Goal: Task Accomplishment & Management: Use online tool/utility

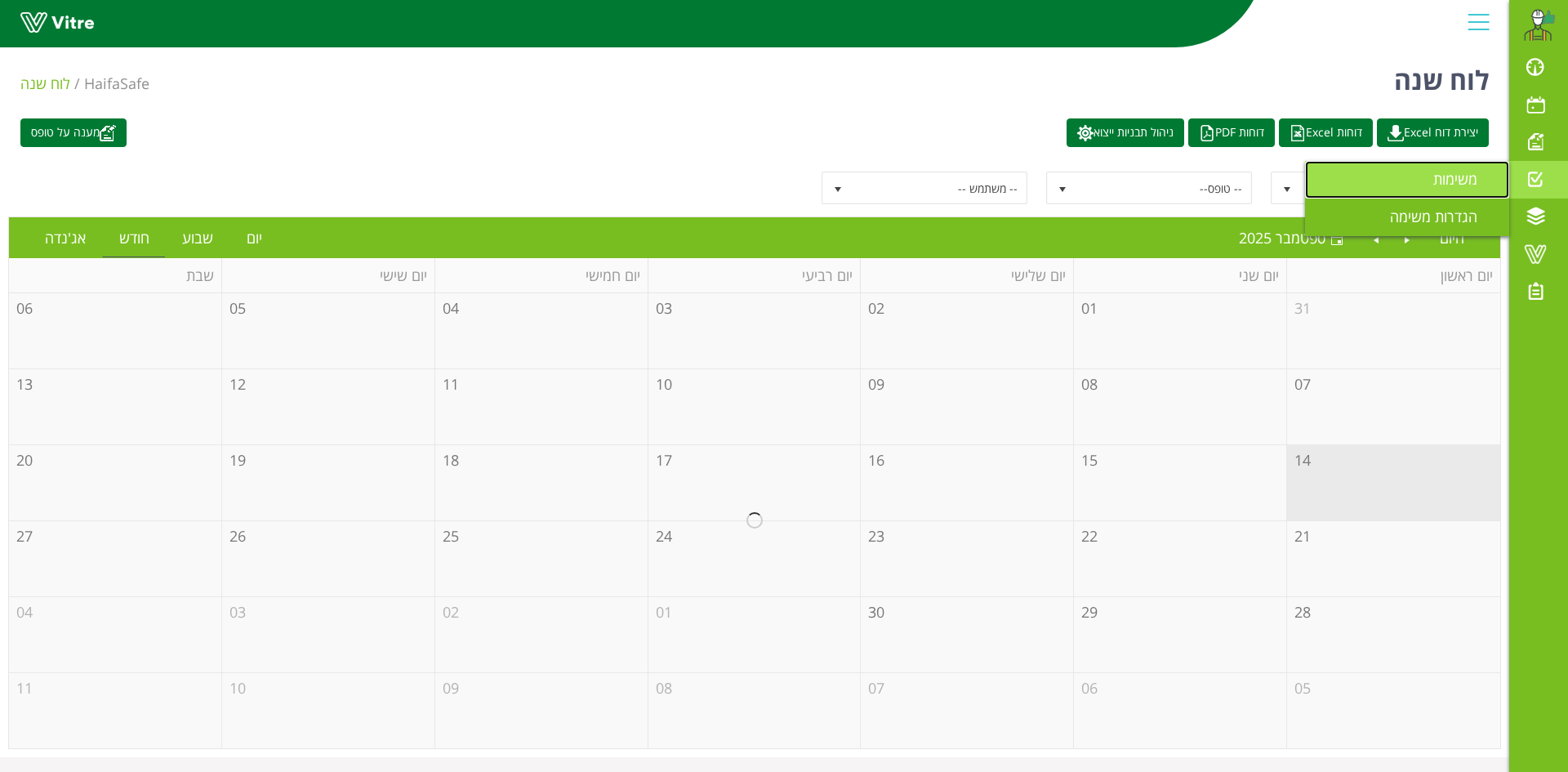
click at [1457, 169] on link "משימות" at bounding box center [1407, 180] width 204 height 37
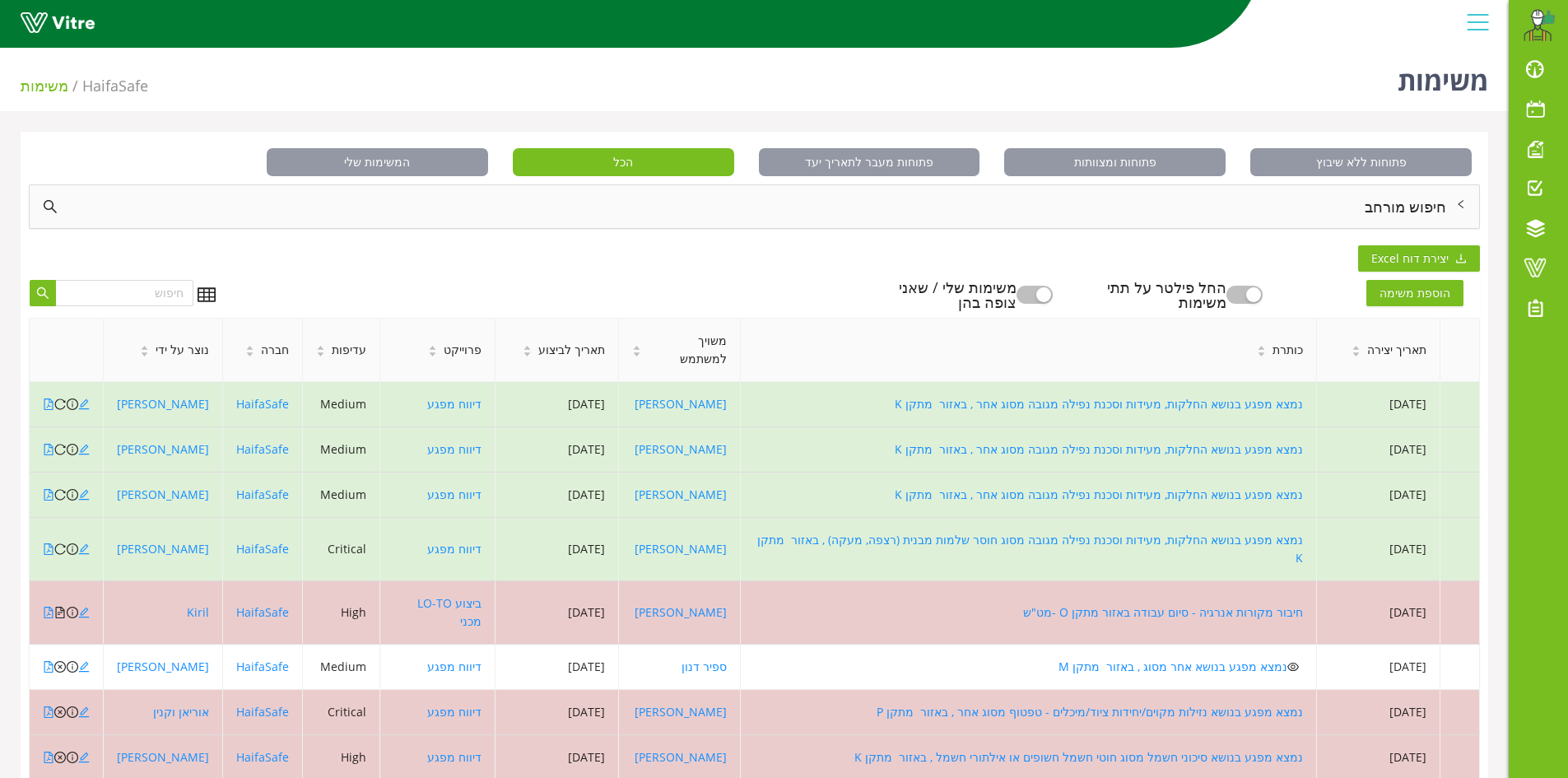
click at [1431, 205] on div "חיפוש מורחב" at bounding box center [754, 207] width 1450 height 43
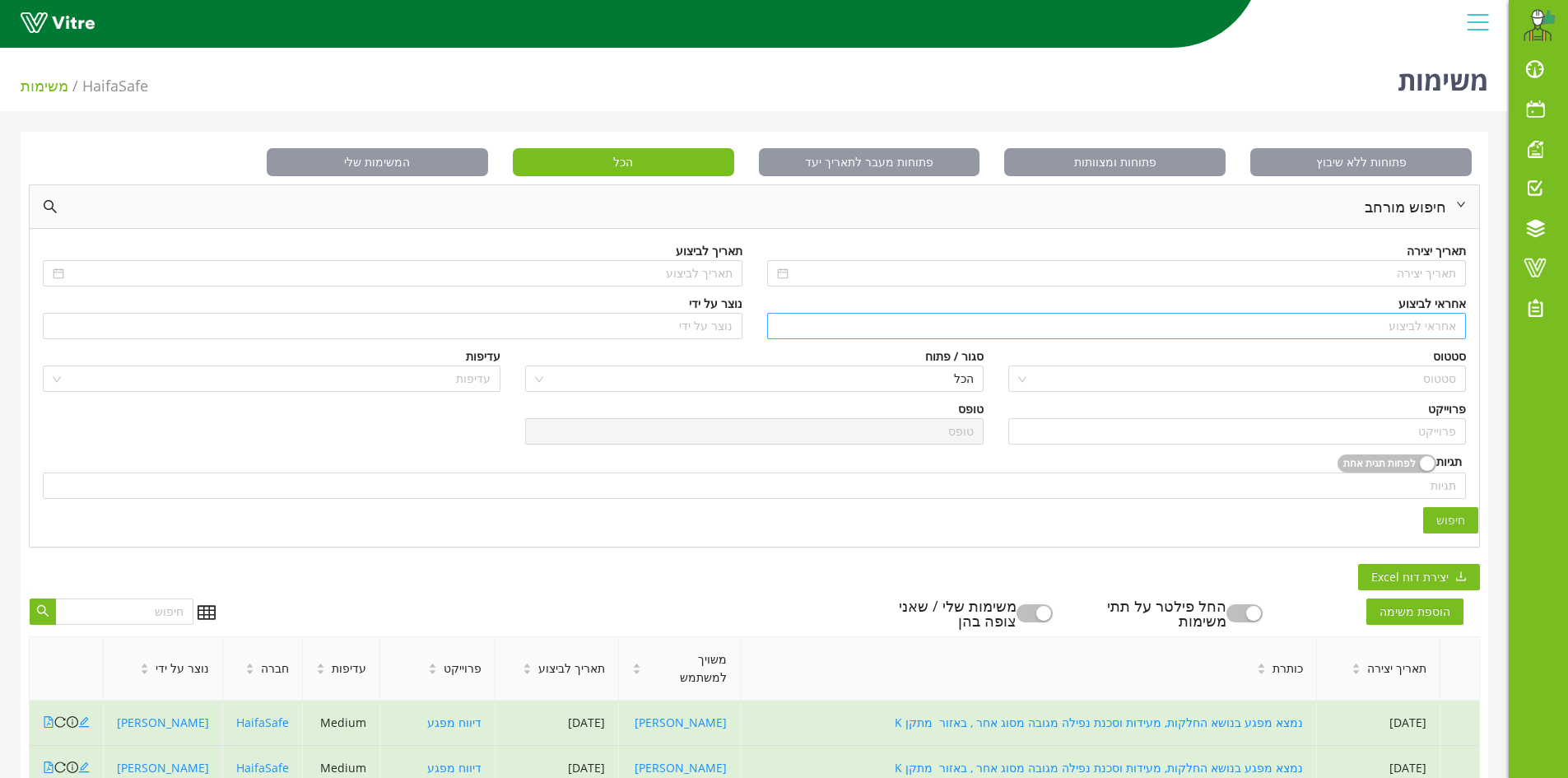
click at [1440, 323] on input "search" at bounding box center [1117, 325] width 680 height 25
type input "א"
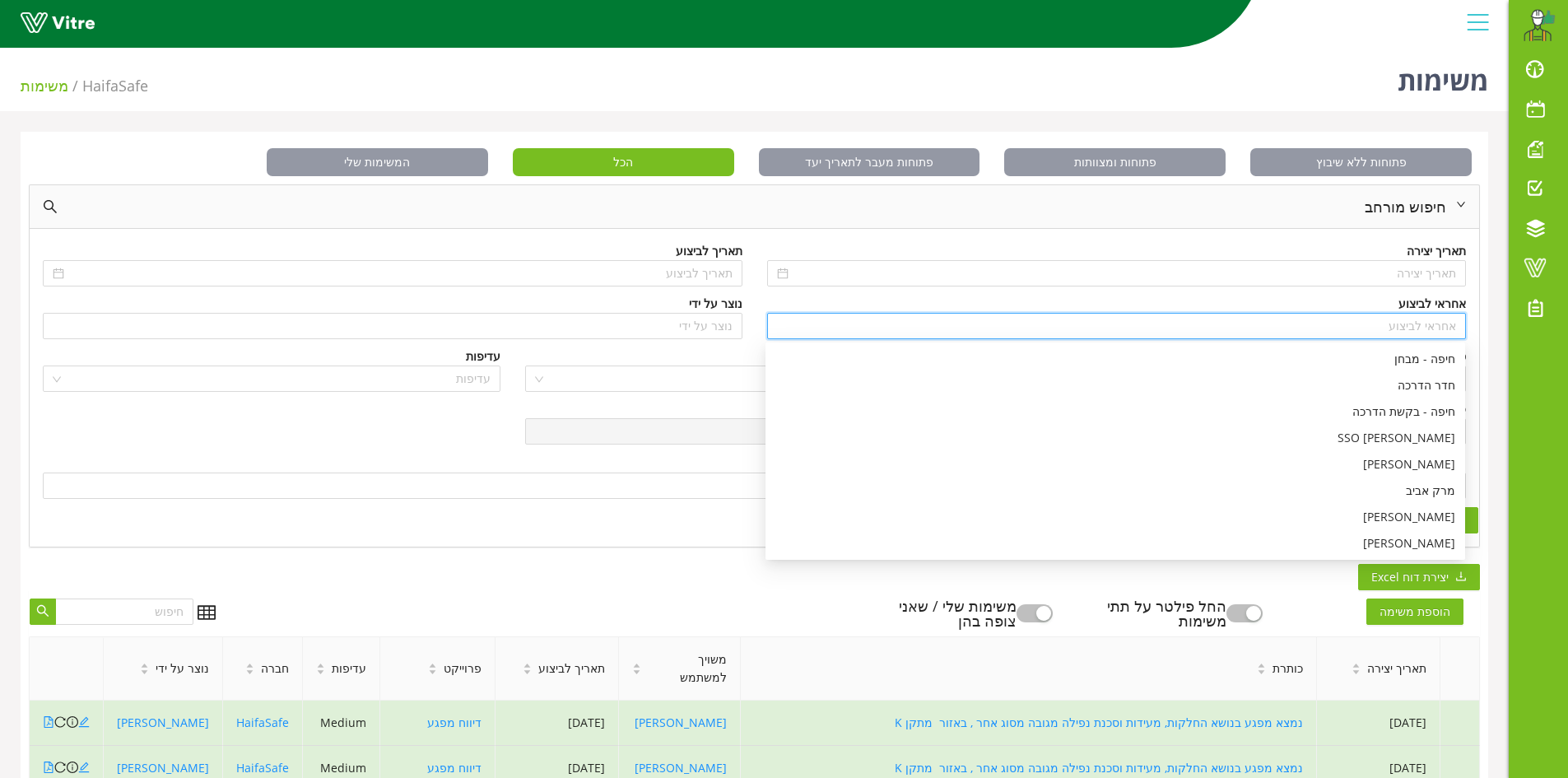
type input "ש"
click at [1421, 510] on div "[PERSON_NAME]" at bounding box center [1116, 516] width 680 height 18
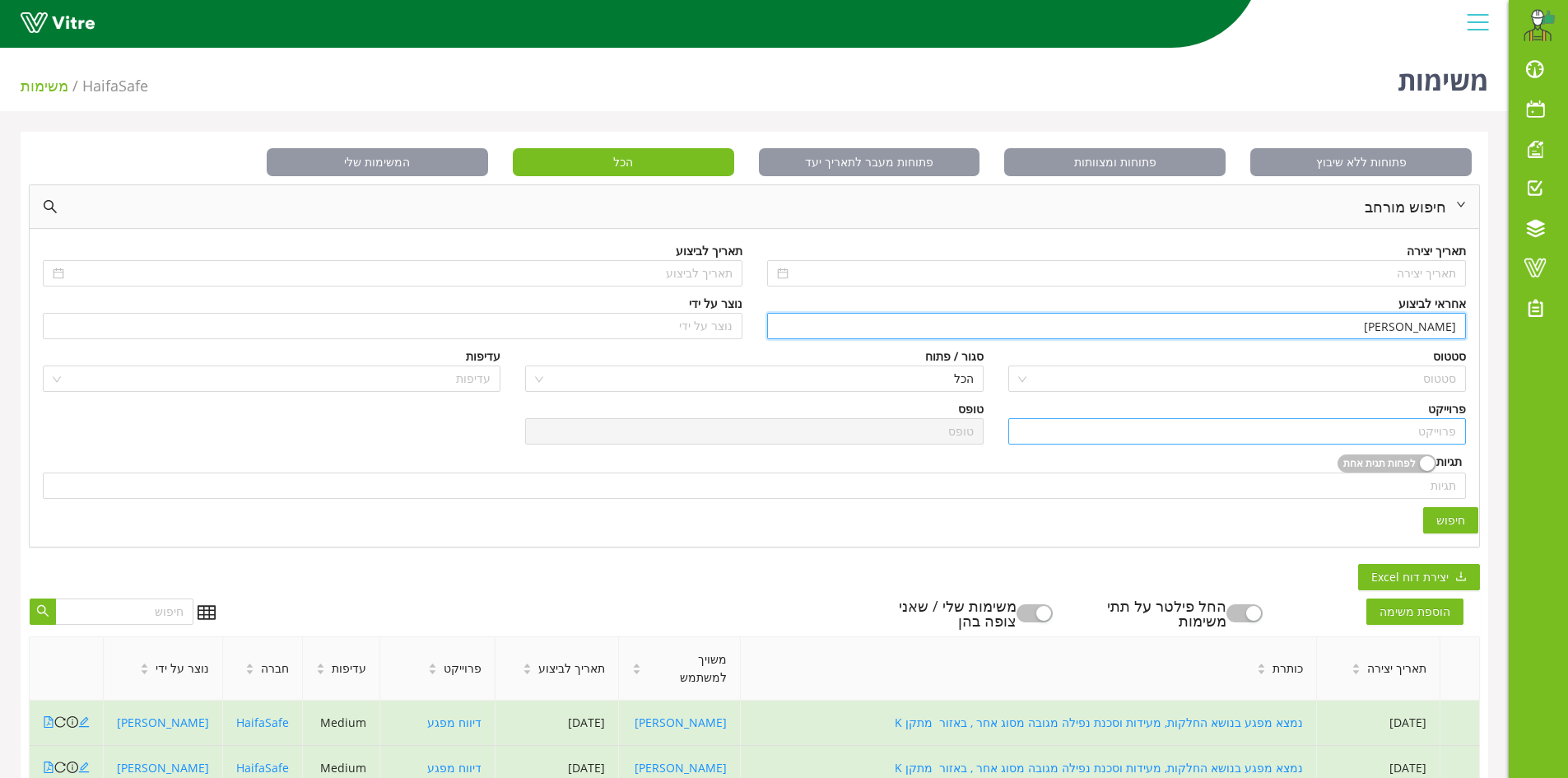
type input "[PERSON_NAME]"
click at [1434, 429] on input "search" at bounding box center [1238, 431] width 438 height 25
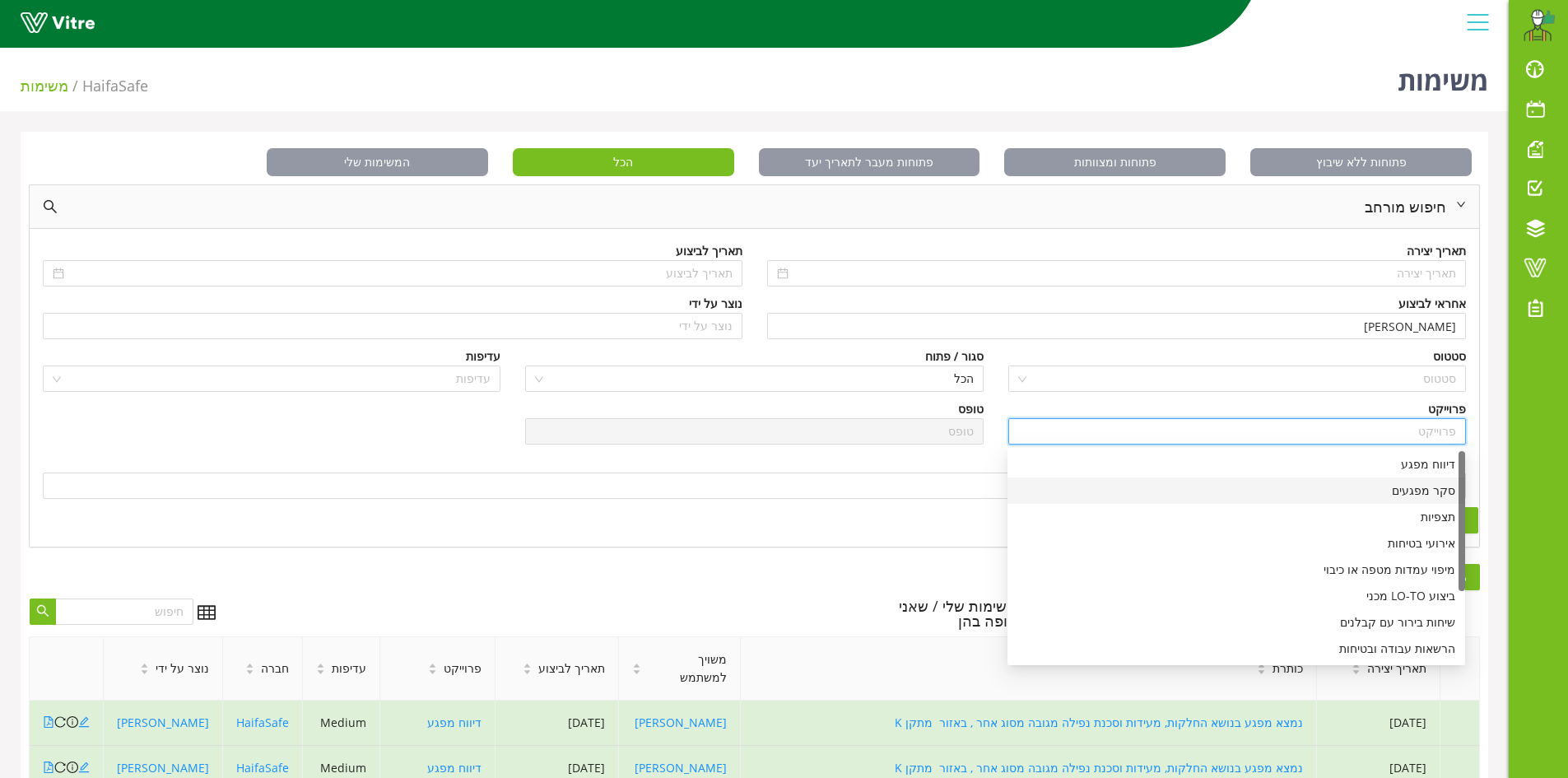
click at [1415, 493] on div "סקר מפגעים" at bounding box center [1237, 490] width 438 height 18
type input "סקר מפגעים"
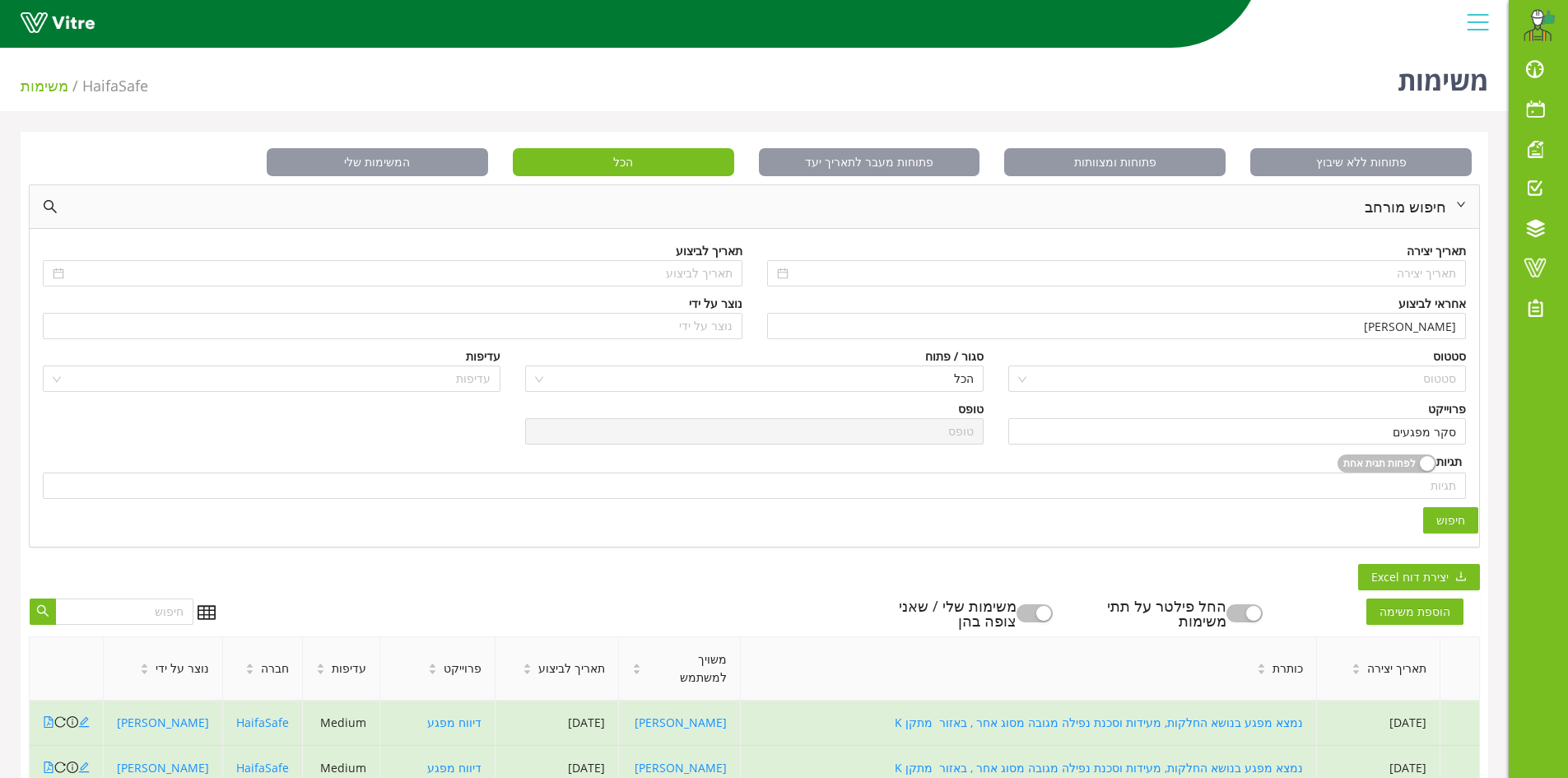
click at [1468, 522] on button "חיפוש" at bounding box center [1451, 520] width 55 height 27
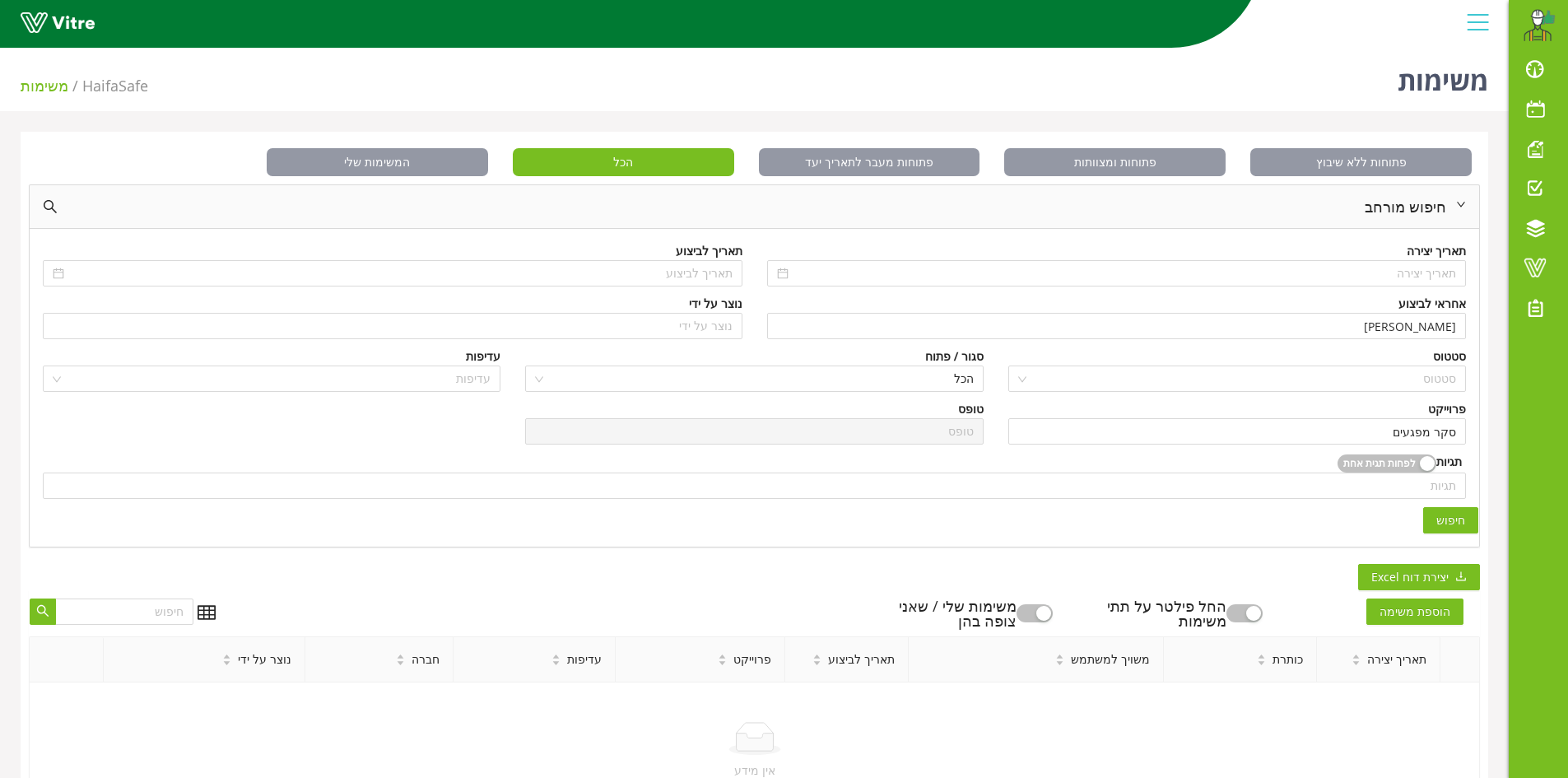
click at [1053, 615] on button "button" at bounding box center [1035, 612] width 36 height 18
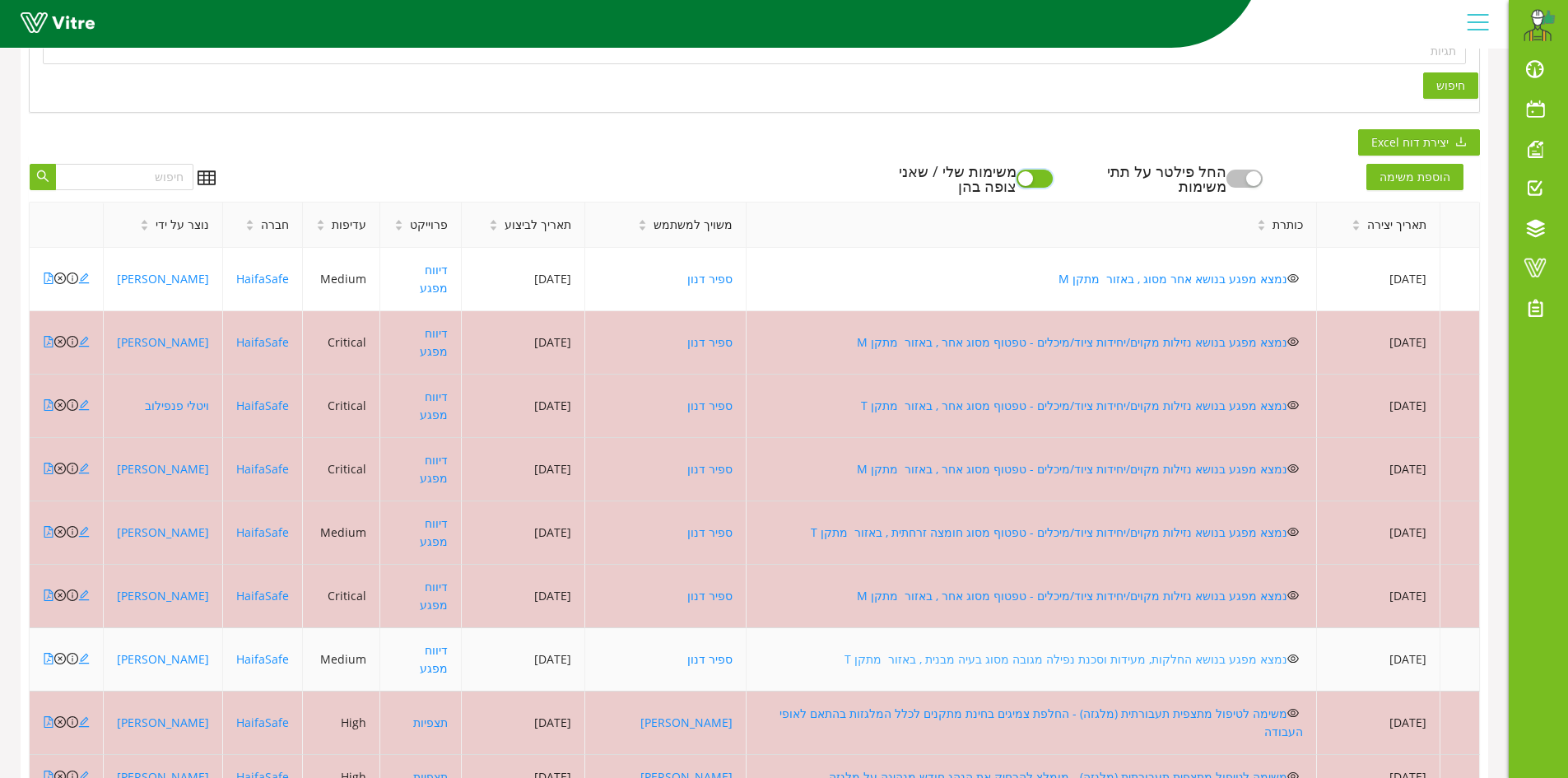
scroll to position [447, 0]
